Goal: Consume media (video, audio): Consume media (video, audio)

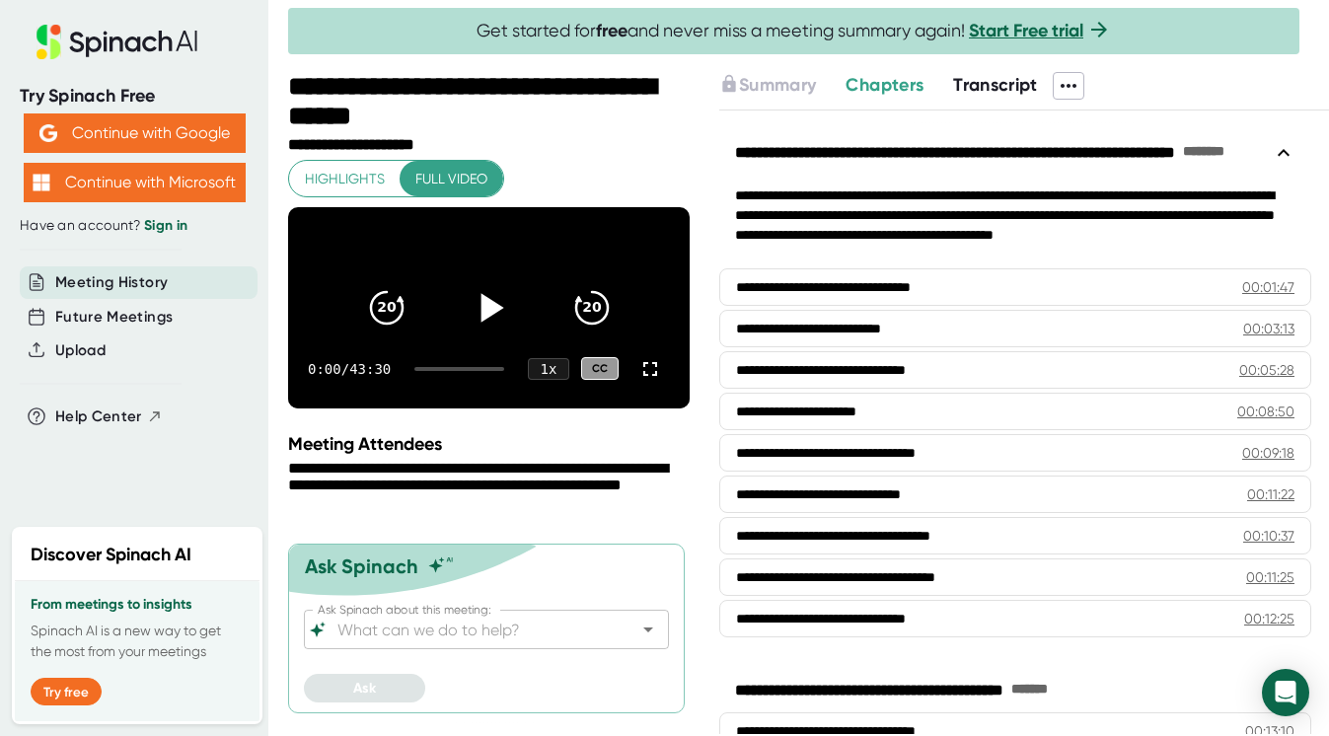
click at [509, 315] on icon at bounding box center [488, 307] width 49 height 49
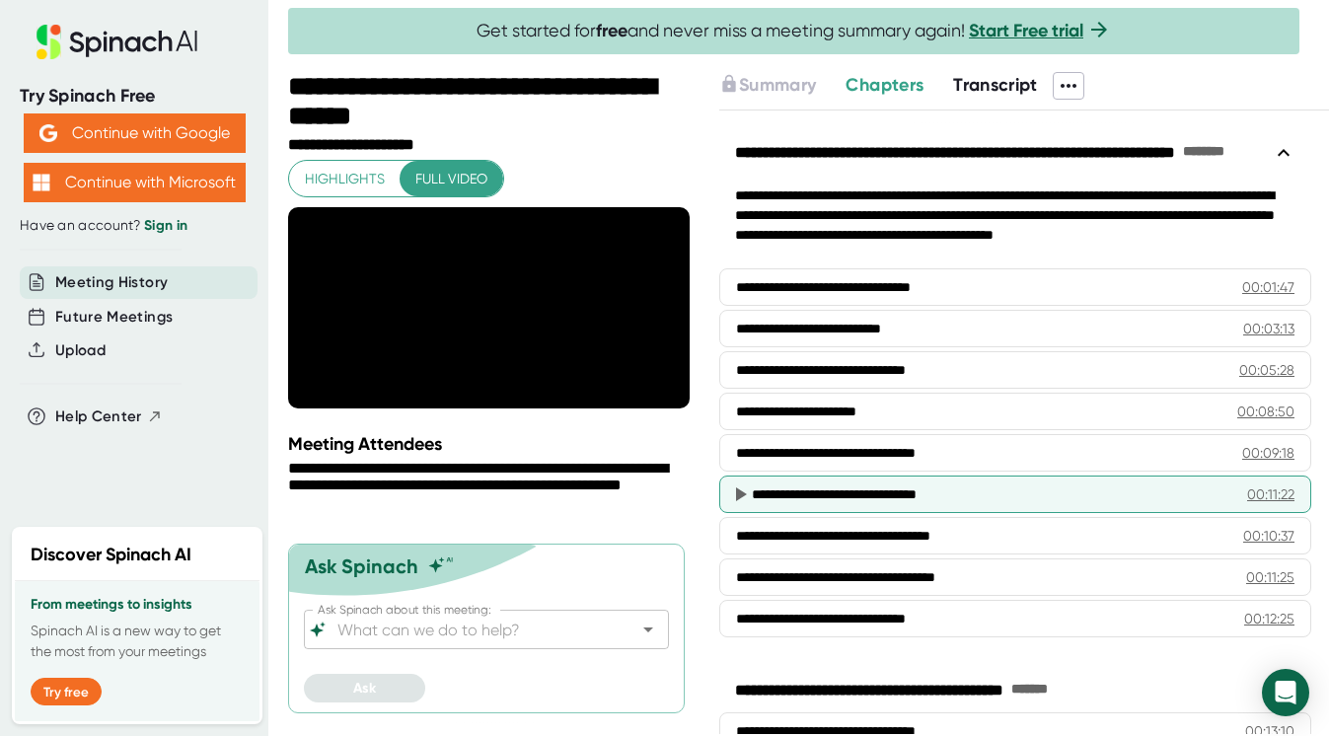
click at [894, 492] on div "**********" at bounding box center [992, 494] width 480 height 20
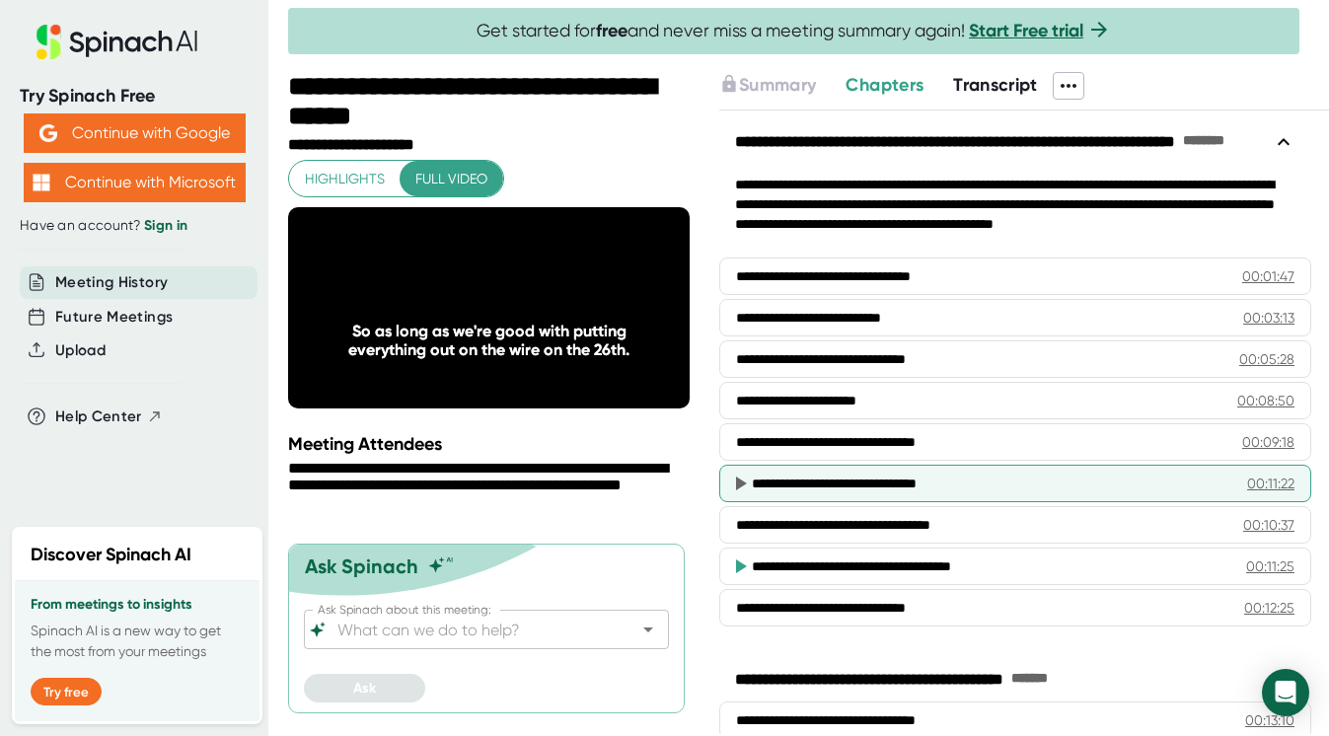
scroll to position [16, 0]
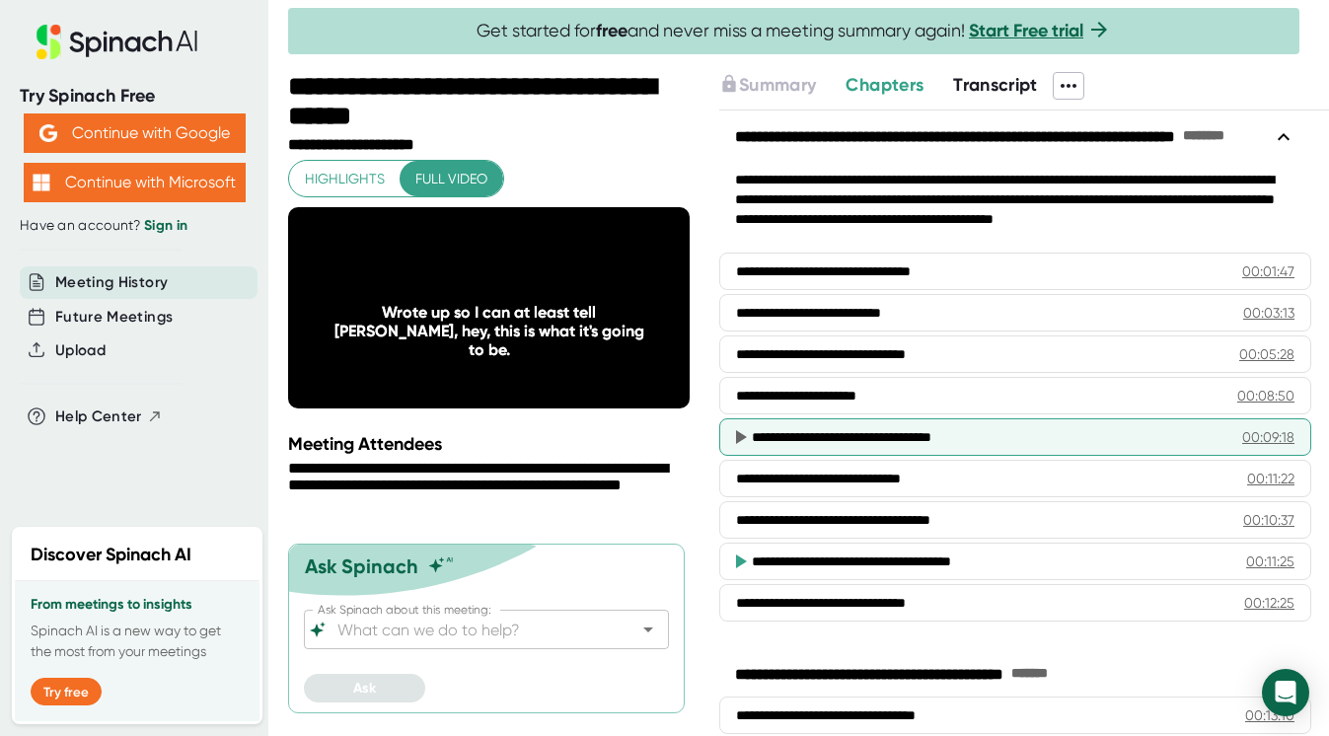
click at [734, 437] on icon at bounding box center [740, 437] width 24 height 24
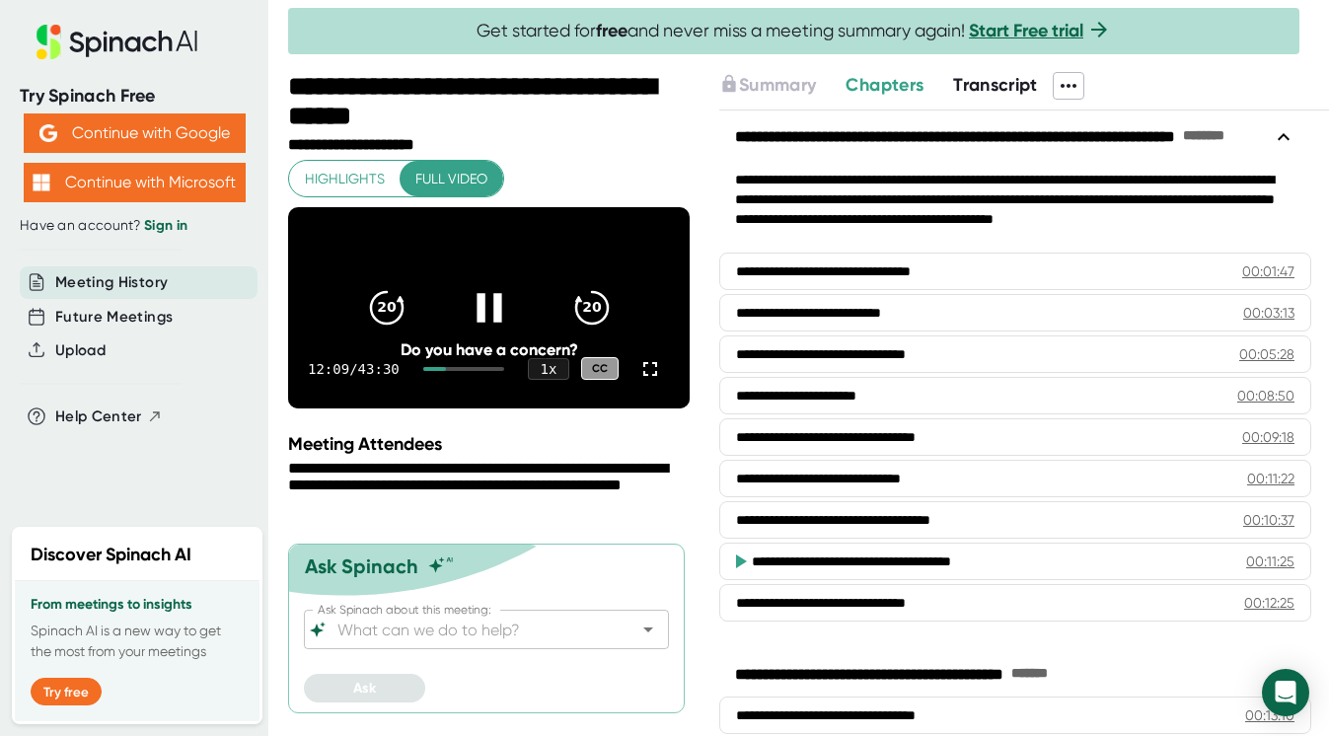
click at [494, 302] on icon at bounding box center [488, 307] width 49 height 49
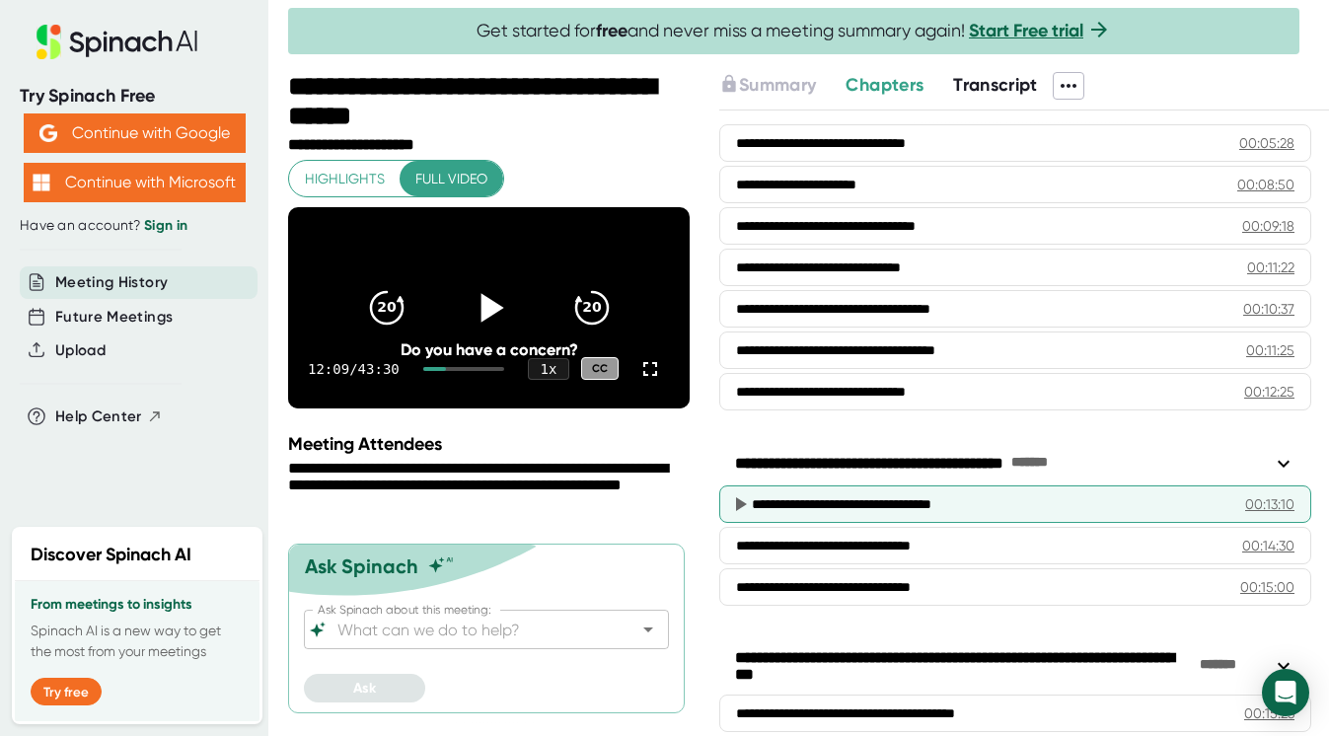
scroll to position [248, 0]
